Goal: Task Accomplishment & Management: Complete application form

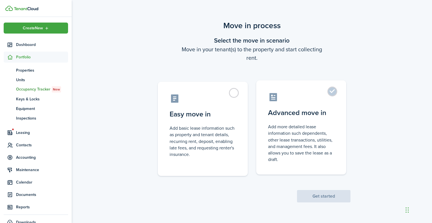
click at [302, 106] on label "Advanced move in Add more detailed lease information such dependents, other lea…" at bounding box center [301, 127] width 90 height 94
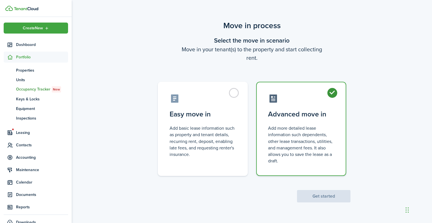
radio input "true"
click at [314, 194] on button "Get started" at bounding box center [323, 196] width 53 height 12
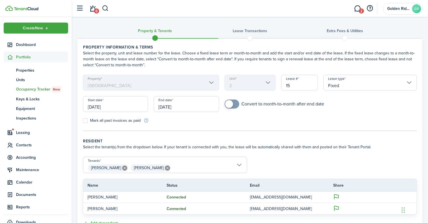
click at [118, 105] on input "[DATE]" at bounding box center [115, 104] width 65 height 16
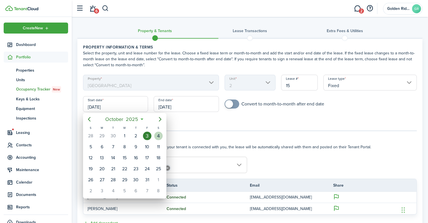
click at [159, 133] on div "4" at bounding box center [158, 135] width 8 height 8
type input "[DATE]"
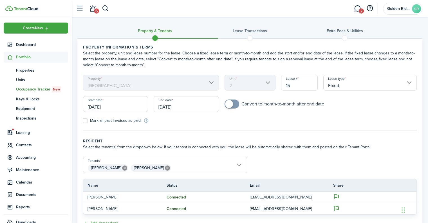
click at [203, 105] on input "[DATE]" at bounding box center [186, 104] width 65 height 16
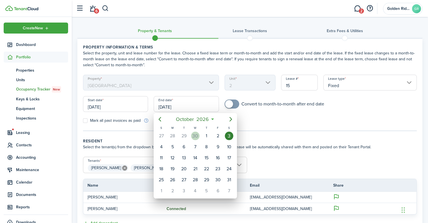
click at [197, 135] on div "30" at bounding box center [195, 135] width 8 height 8
type input "[DATE]"
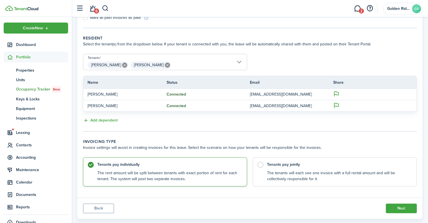
scroll to position [113, 0]
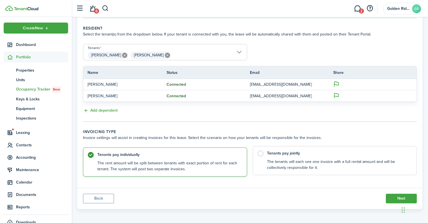
click at [261, 152] on label "Tenants pay jointly The tenants will each see one invoice with a full rental am…" at bounding box center [335, 160] width 164 height 29
radio input "false"
radio input "true"
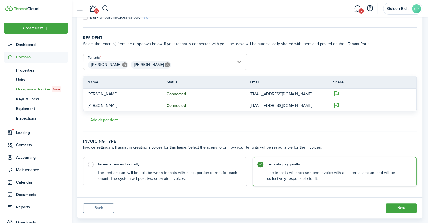
scroll to position [113, 0]
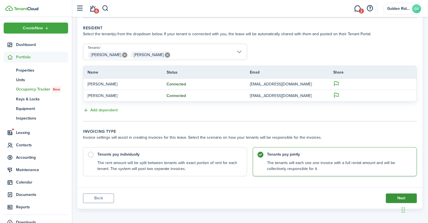
click at [397, 197] on button "Next" at bounding box center [401, 198] width 31 height 10
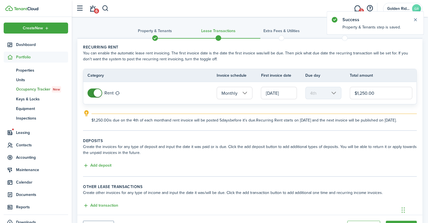
click at [279, 91] on input "[DATE]" at bounding box center [279, 93] width 36 height 12
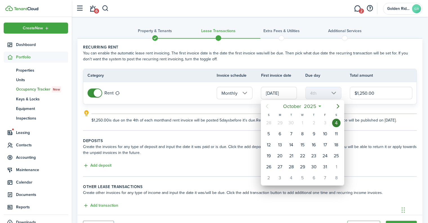
click at [207, 149] on div at bounding box center [214, 111] width 518 height 313
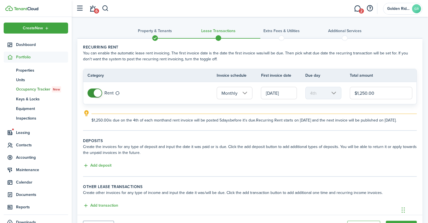
click at [282, 93] on input "[DATE]" at bounding box center [279, 93] width 36 height 12
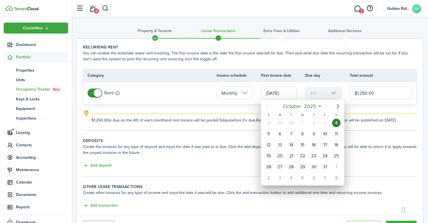
click at [227, 141] on div at bounding box center [214, 111] width 518 height 313
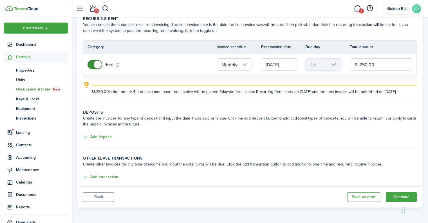
scroll to position [33, 0]
drag, startPoint x: 397, startPoint y: 194, endPoint x: 371, endPoint y: 180, distance: 29.5
click at [397, 194] on button "Continue" at bounding box center [401, 197] width 31 height 10
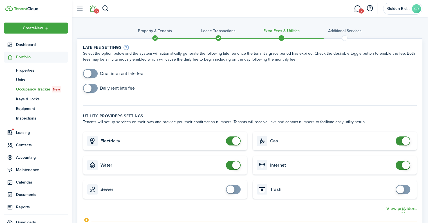
click at [94, 7] on link "6" at bounding box center [92, 8] width 11 height 14
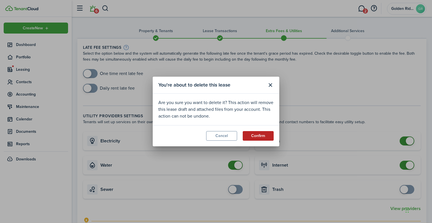
click at [267, 133] on button "Confirm" at bounding box center [258, 136] width 31 height 10
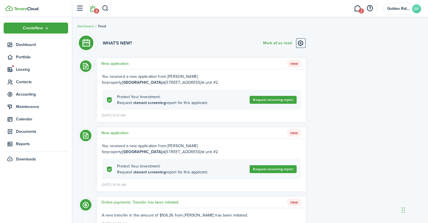
click at [156, 27] on breadcrumb "Dashboard Feed" at bounding box center [249, 23] width 345 height 13
click at [38, 105] on span "Maintenance" at bounding box center [42, 107] width 52 height 6
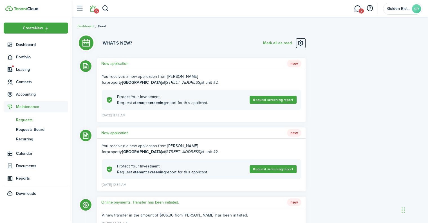
click at [28, 119] on span "Requests" at bounding box center [42, 120] width 52 height 6
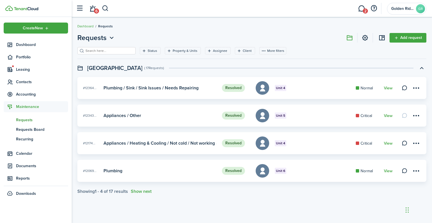
click at [280, 30] on div "Requests Add request Status Property & Units Assignee Client More filters Save …" at bounding box center [252, 113] width 361 height 167
click at [26, 72] on span "Leasing" at bounding box center [42, 69] width 52 height 6
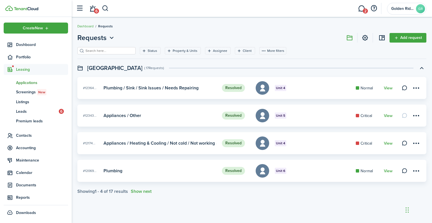
click at [29, 83] on span "Applications" at bounding box center [42, 83] width 52 height 6
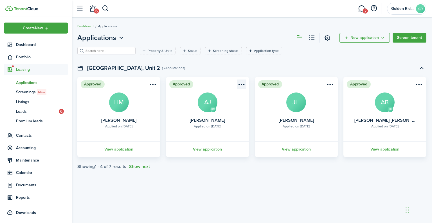
click at [244, 83] on menu-btn-icon "Open menu" at bounding box center [242, 84] width 10 height 10
click at [240, 82] on menu-btn-icon "Open menu" at bounding box center [242, 84] width 10 height 10
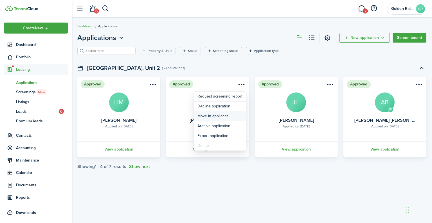
click at [223, 118] on button "Move in applicant" at bounding box center [220, 116] width 52 height 10
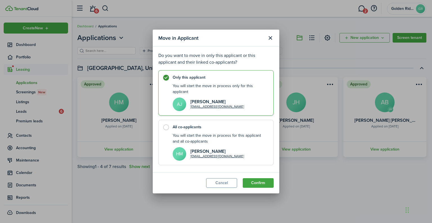
click at [167, 124] on label "All co-applicants You will start the move in process for this applicant and all…" at bounding box center [215, 142] width 115 height 45
radio input "false"
radio input "true"
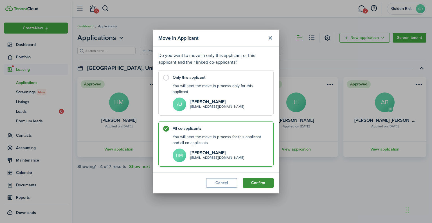
click at [260, 182] on button "Confirm" at bounding box center [258, 183] width 31 height 10
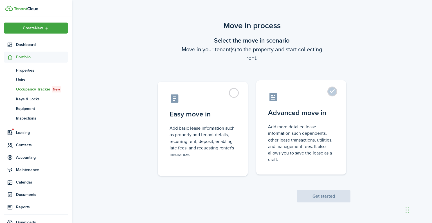
click at [316, 109] on control-radio-card-title "Advanced move in" at bounding box center [301, 113] width 66 height 10
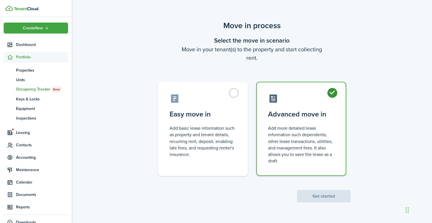
radio input "true"
click at [315, 197] on button "Get started" at bounding box center [323, 196] width 53 height 12
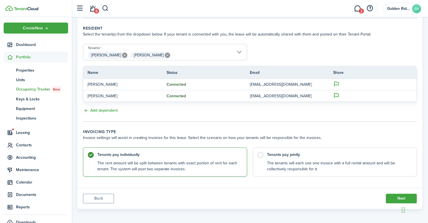
scroll to position [113, 0]
click at [307, 155] on label "Tenants pay jointly The tenants will each see one invoice with a full rental am…" at bounding box center [335, 160] width 164 height 29
radio input "false"
radio input "true"
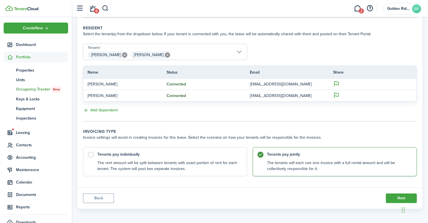
scroll to position [0, 0]
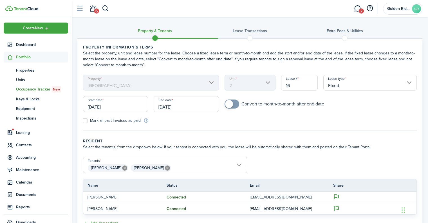
click at [124, 102] on input "[DATE]" at bounding box center [115, 104] width 65 height 16
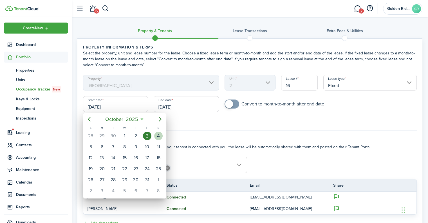
click at [156, 132] on div "4" at bounding box center [158, 135] width 8 height 8
type input "[DATE]"
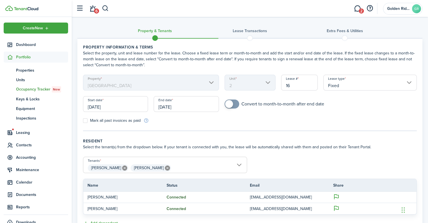
click at [191, 106] on input "[DATE]" at bounding box center [186, 104] width 65 height 16
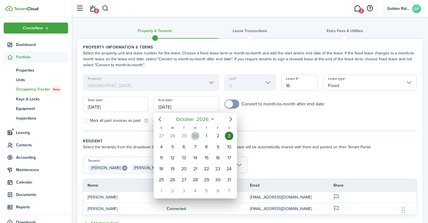
click at [199, 133] on div "30" at bounding box center [195, 135] width 8 height 8
type input "[DATE]"
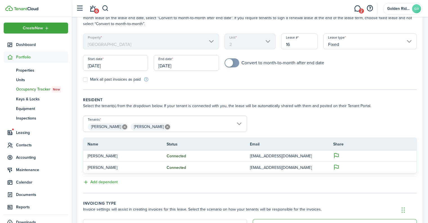
scroll to position [113, 0]
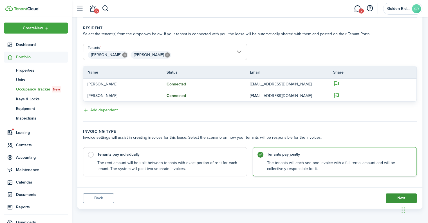
click at [390, 198] on button "Next" at bounding box center [401, 198] width 31 height 10
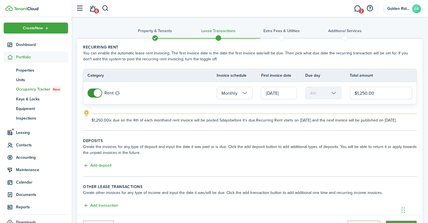
click at [270, 93] on input "[DATE]" at bounding box center [279, 93] width 36 height 12
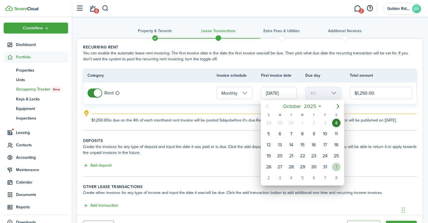
click at [336, 164] on div "1" at bounding box center [336, 166] width 8 height 8
type input "[DATE]"
type input "1st"
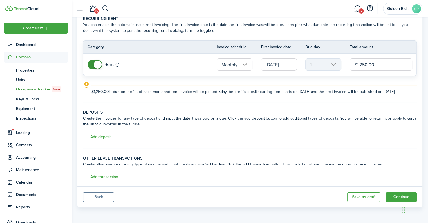
scroll to position [33, 0]
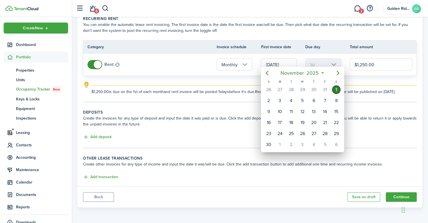
click at [149, 144] on div at bounding box center [214, 111] width 518 height 313
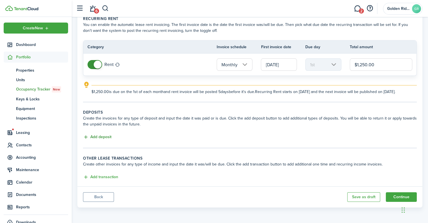
click at [108, 138] on button "Add deposit" at bounding box center [97, 137] width 28 height 6
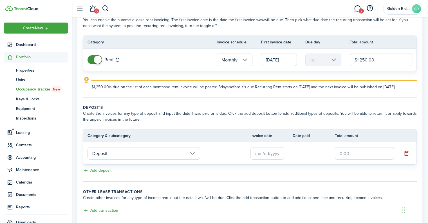
click at [259, 159] on input "text" at bounding box center [267, 153] width 34 height 12
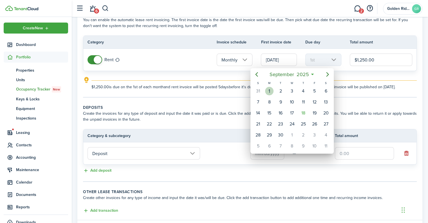
click at [270, 89] on div "1" at bounding box center [269, 91] width 8 height 8
type input "[DATE]"
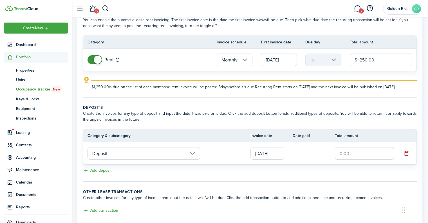
click at [341, 159] on input "text" at bounding box center [364, 153] width 59 height 12
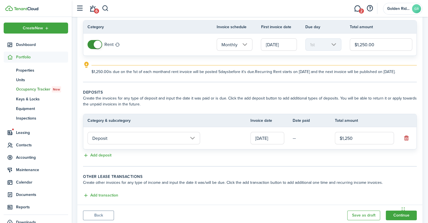
scroll to position [71, 0]
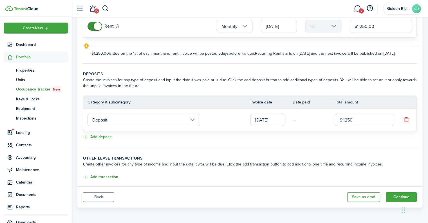
type input "$1,250.00"
click at [106, 178] on button "Add transaction" at bounding box center [100, 177] width 35 height 6
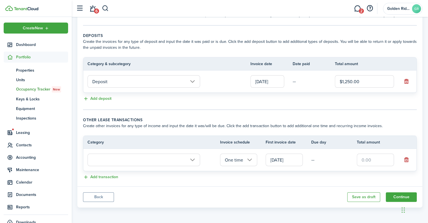
scroll to position [109, 0]
click at [157, 156] on input "text" at bounding box center [144, 159] width 113 height 12
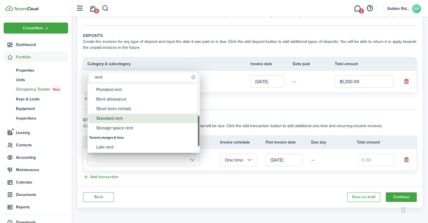
type input "rent"
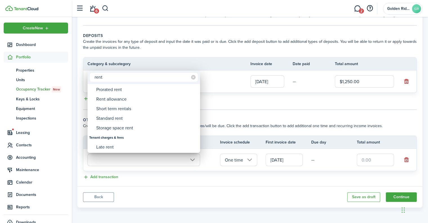
click at [245, 175] on div at bounding box center [214, 111] width 518 height 313
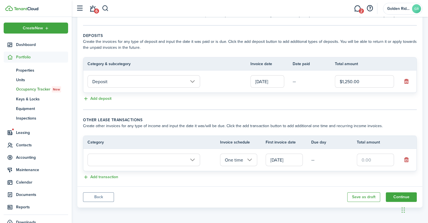
click at [365, 163] on input "text" at bounding box center [375, 159] width 37 height 12
click at [132, 160] on input "text" at bounding box center [144, 159] width 113 height 12
type input "$50.00"
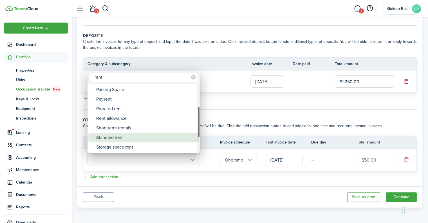
type input "rent"
click at [122, 135] on div "Standard rent" at bounding box center [146, 138] width 100 height 10
type input "Rent / Standard rent"
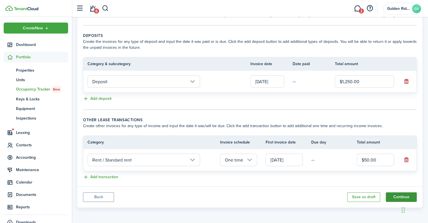
click at [400, 194] on button "Continue" at bounding box center [401, 197] width 31 height 10
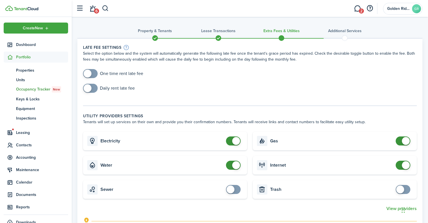
checkbox input "true"
click at [91, 72] on span at bounding box center [88, 74] width 8 height 8
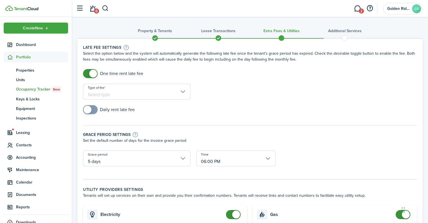
click at [112, 95] on input "Type of fee" at bounding box center [137, 92] width 108 height 16
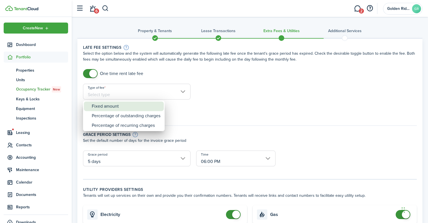
click at [113, 106] on div "Fixed amount" at bounding box center [126, 106] width 69 height 10
type input "Fixed amount"
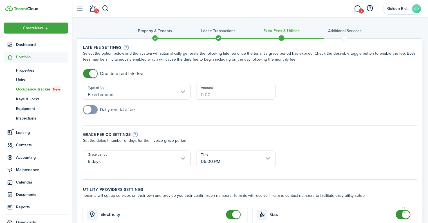
click at [218, 89] on input "Amount" at bounding box center [235, 92] width 79 height 16
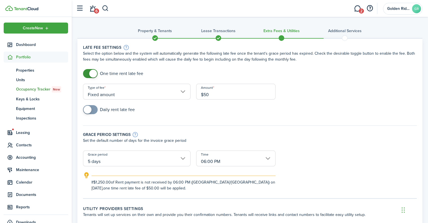
type input "$50.00"
click at [116, 163] on input "5 days" at bounding box center [137, 158] width 108 height 16
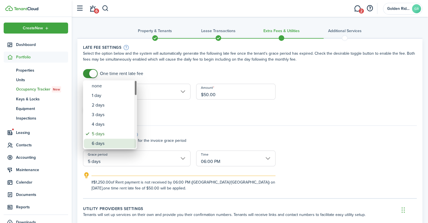
click at [100, 143] on div "6 days" at bounding box center [112, 143] width 41 height 10
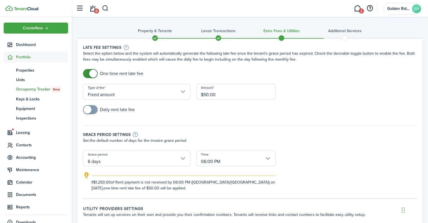
click at [113, 162] on input "6 days" at bounding box center [137, 158] width 108 height 16
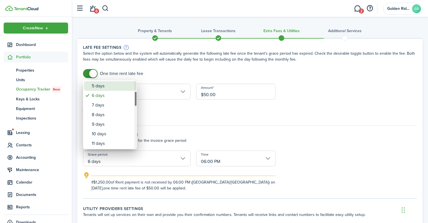
click at [99, 86] on div "5 days" at bounding box center [112, 86] width 41 height 10
type input "5 days"
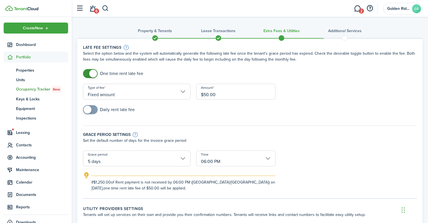
click at [229, 161] on input "06:00 PM" at bounding box center [235, 158] width 79 height 16
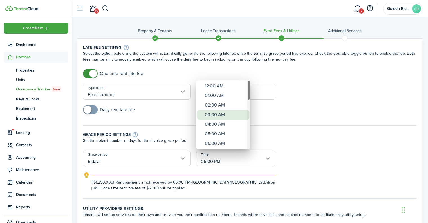
click at [221, 115] on div "03:00 AM" at bounding box center [225, 115] width 41 height 10
type input "03:00 AM"
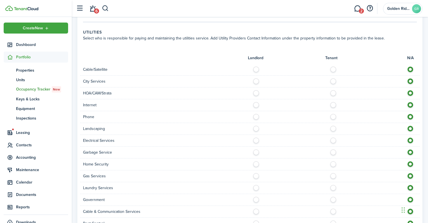
scroll to position [396, 0]
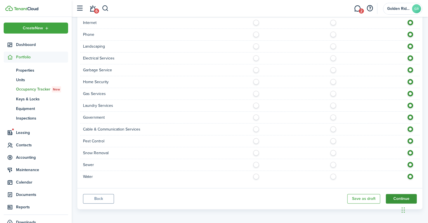
click at [399, 200] on button "Continue" at bounding box center [401, 199] width 31 height 10
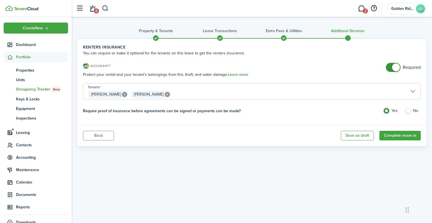
checkbox input "false"
click at [396, 69] on span at bounding box center [394, 67] width 6 height 9
